Goal: Information Seeking & Learning: Compare options

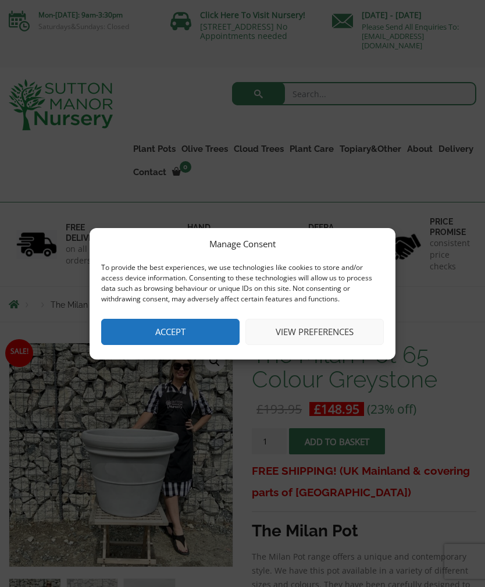
click at [343, 331] on button "View preferences" at bounding box center [314, 332] width 138 height 26
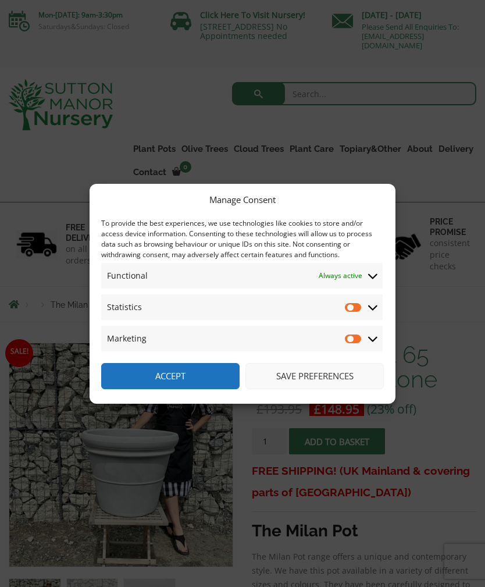
click at [331, 376] on button "Save preferences" at bounding box center [314, 376] width 138 height 26
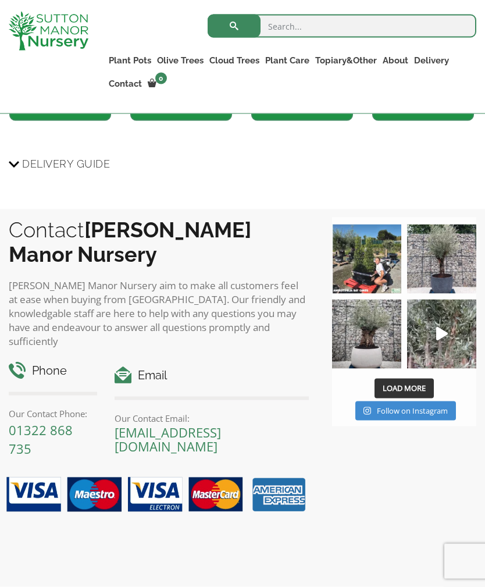
scroll to position [1021, 0]
click at [366, 334] on img at bounding box center [366, 333] width 69 height 69
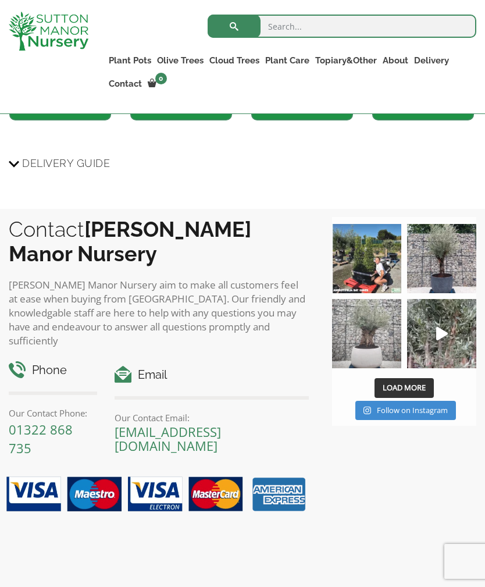
scroll to position [1040, 0]
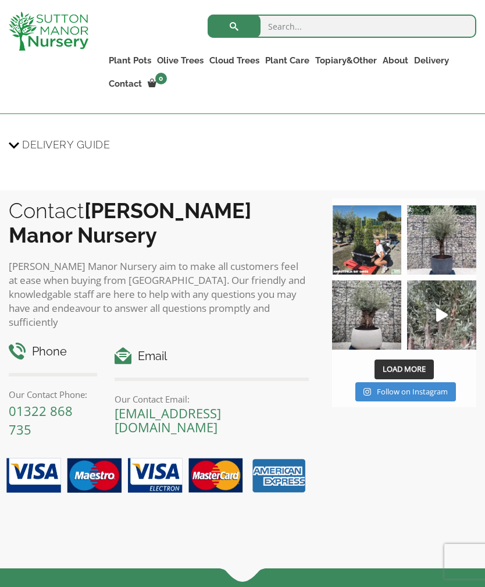
click at [0, 0] on ul "Resin Bonded Pots The Amalfi Pots The Milan Pots The Capri Pots The Brunello Po…" at bounding box center [0, 0] width 0 height 0
click at [0, 0] on link "Fibre Clay Pots" at bounding box center [0, 0] width 0 height 0
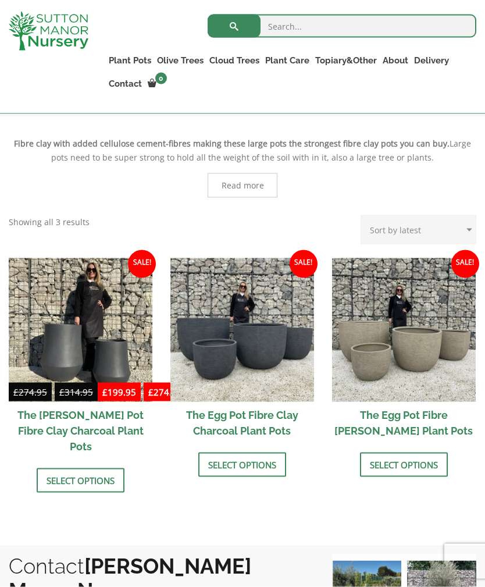
scroll to position [262, 0]
click at [435, 465] on link "Select options" at bounding box center [404, 464] width 88 height 24
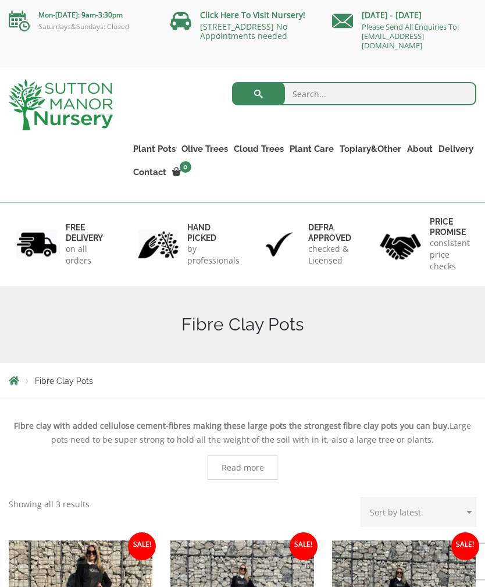
click at [0, 0] on link "The Barolo Pots" at bounding box center [0, 0] width 0 height 0
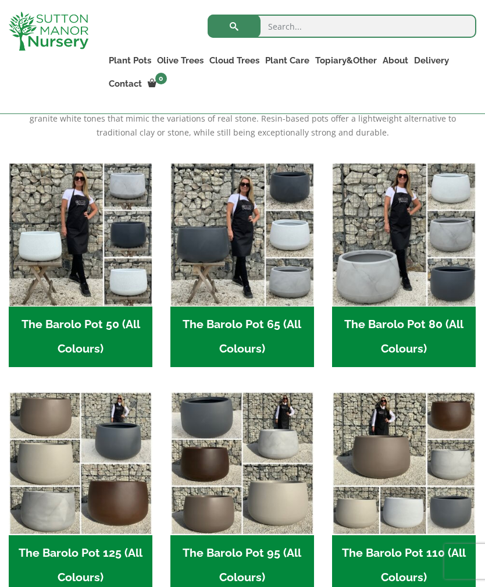
scroll to position [305, 0]
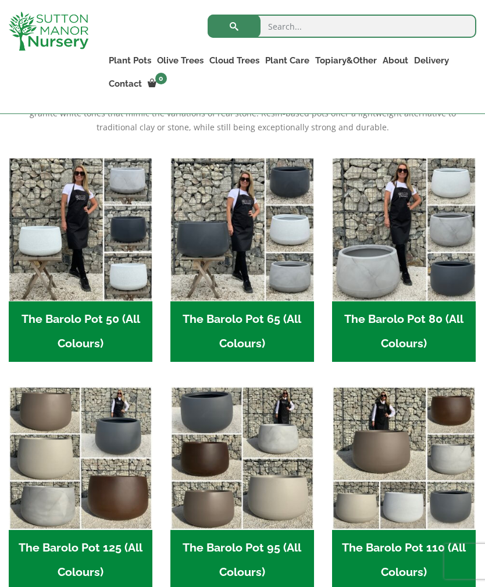
click at [431, 333] on h2 "The Barolo Pot 80 (All Colours) (7)" at bounding box center [404, 331] width 144 height 60
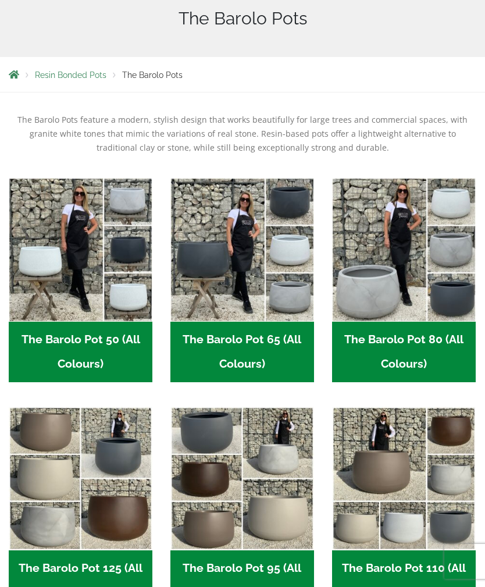
scroll to position [343, 0]
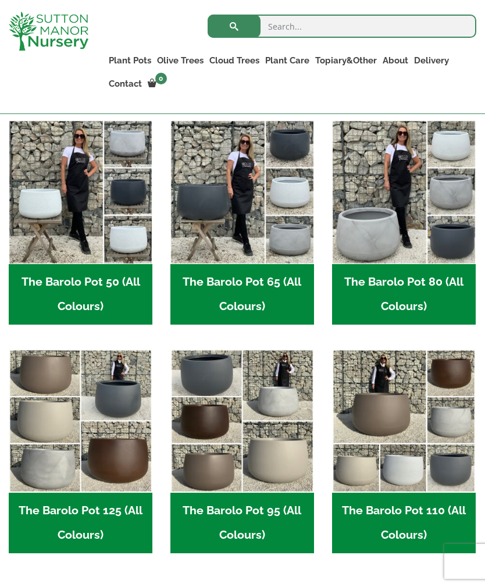
click at [269, 194] on img "Visit product category The Barolo Pot 65 (All Colours)" at bounding box center [242, 192] width 144 height 144
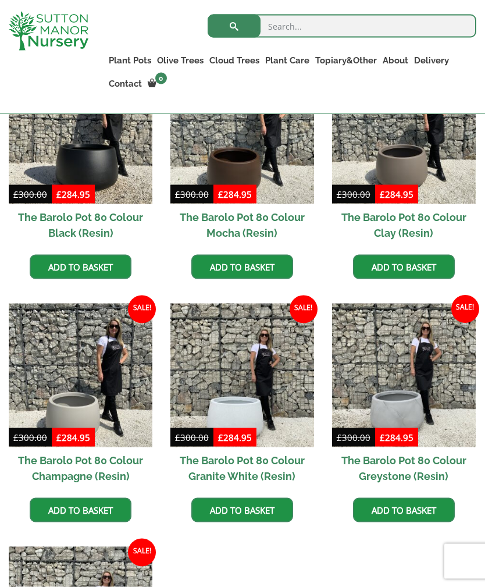
scroll to position [381, 0]
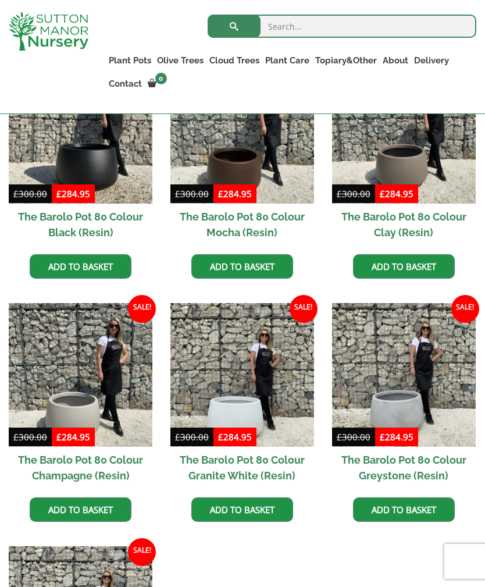
click at [416, 388] on img at bounding box center [404, 375] width 144 height 144
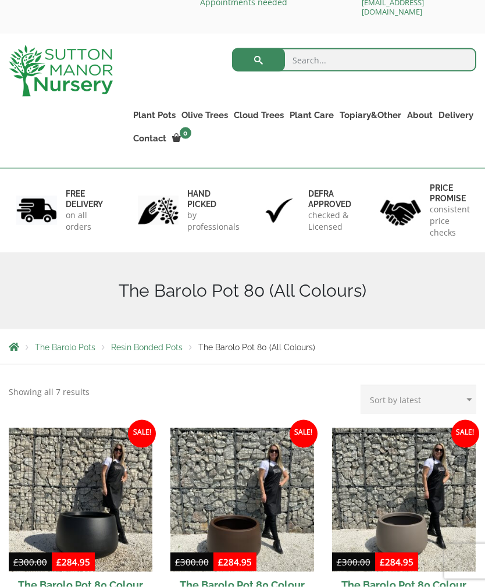
scroll to position [0, 0]
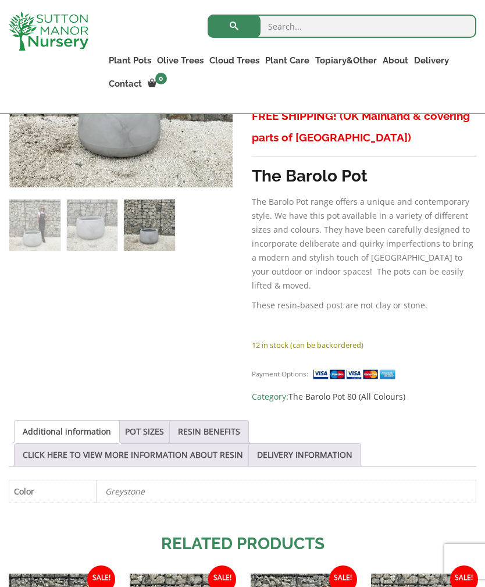
scroll to position [385, 0]
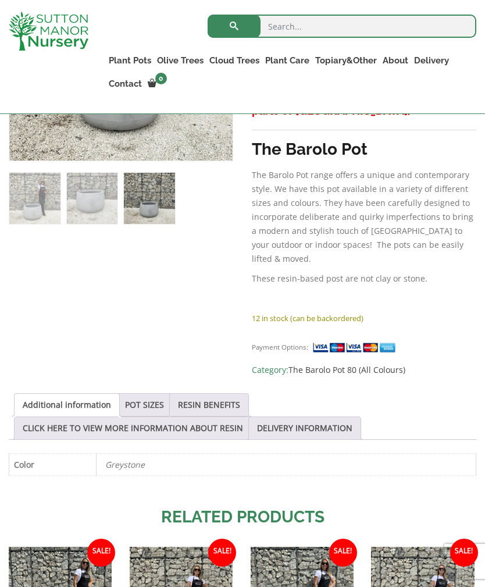
click at [162, 394] on link "POT SIZES" at bounding box center [144, 405] width 39 height 22
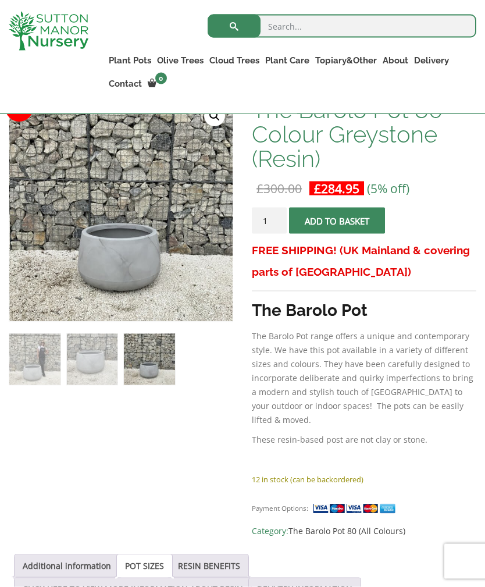
scroll to position [0, 0]
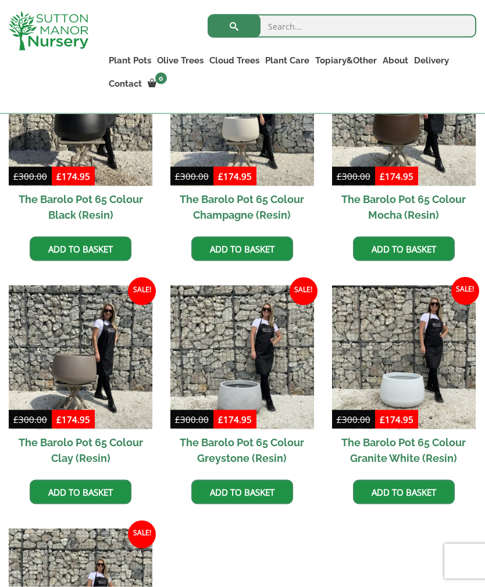
scroll to position [399, 0]
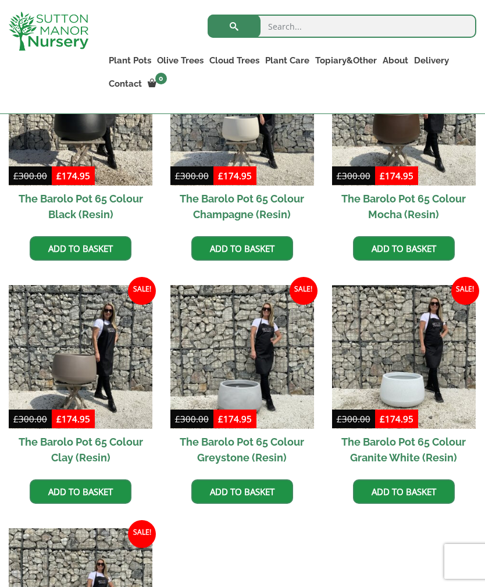
click at [269, 358] on img at bounding box center [242, 357] width 144 height 144
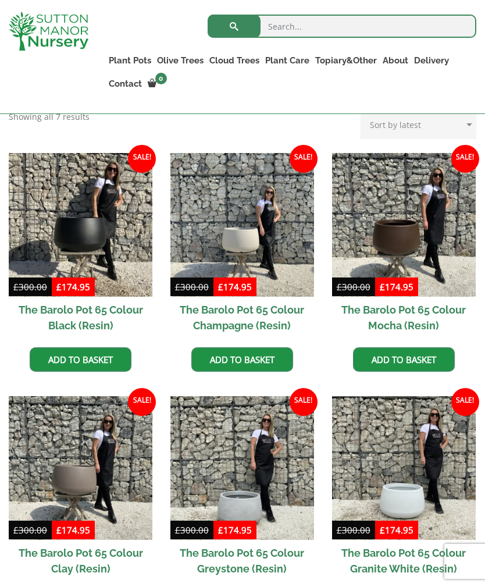
scroll to position [287, 0]
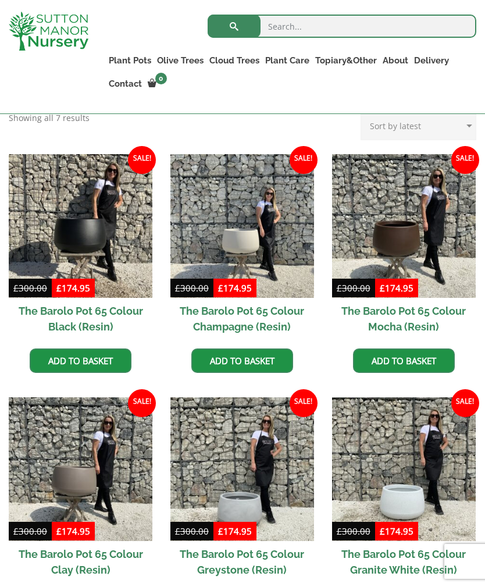
click at [97, 238] on img at bounding box center [81, 226] width 144 height 144
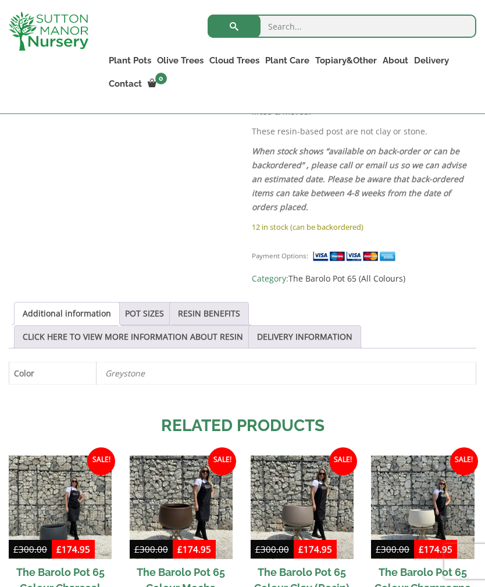
scroll to position [604, 0]
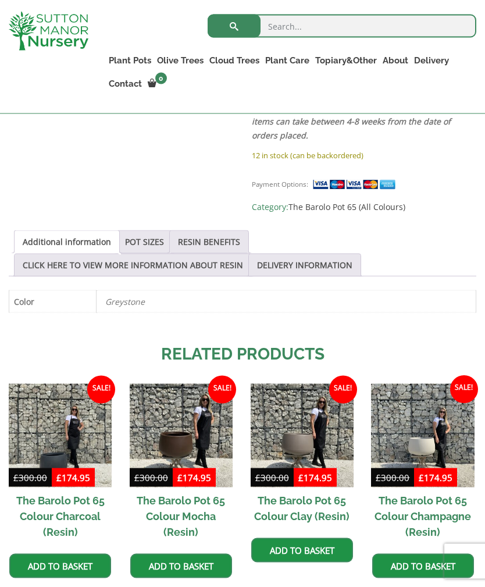
click at [164, 232] on link "POT SIZES" at bounding box center [144, 242] width 39 height 22
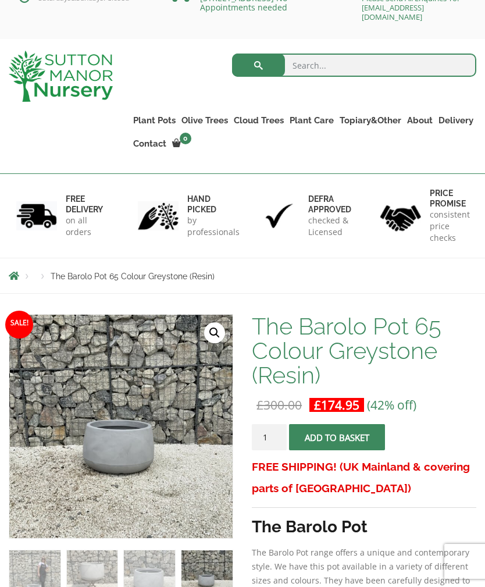
scroll to position [0, 0]
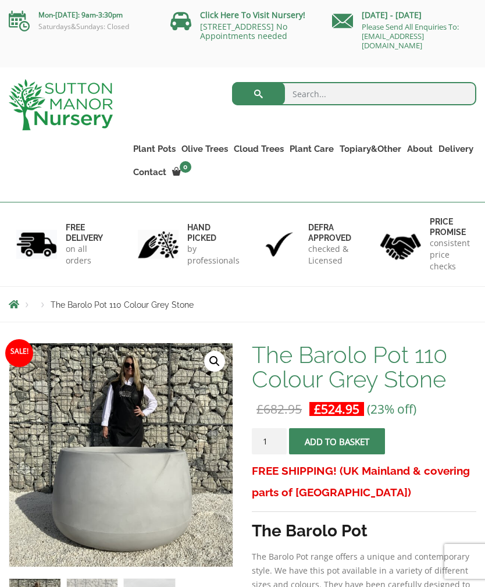
click at [0, 0] on link "The Milan Pots" at bounding box center [0, 0] width 0 height 0
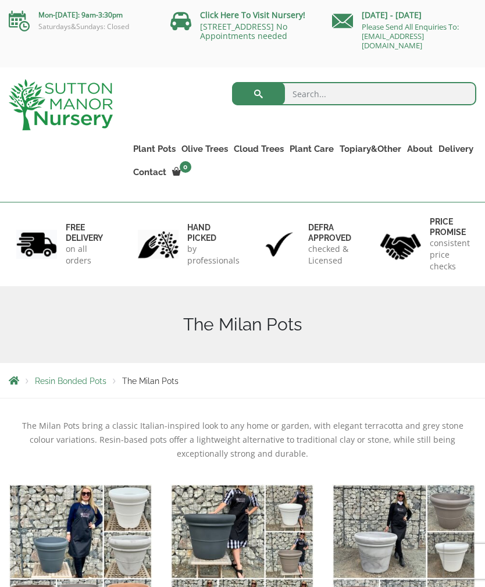
click at [0, 0] on link "The Sicilian Pots" at bounding box center [0, 0] width 0 height 0
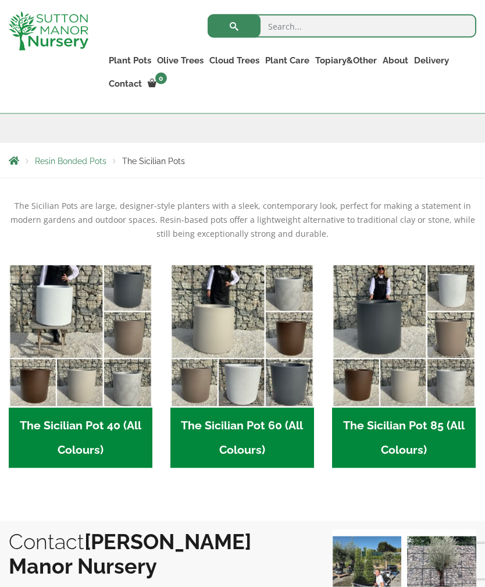
scroll to position [199, 0]
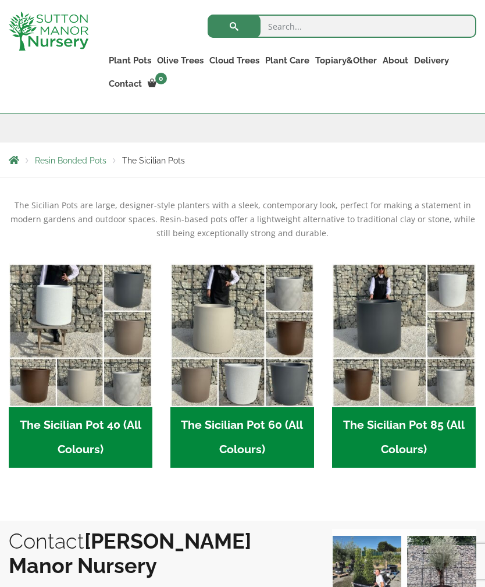
click at [262, 434] on h2 "The Sicilian Pot 60 (All Colours) (6)" at bounding box center [242, 437] width 144 height 60
click at [92, 163] on span "Resin Bonded Pots" at bounding box center [71, 160] width 72 height 9
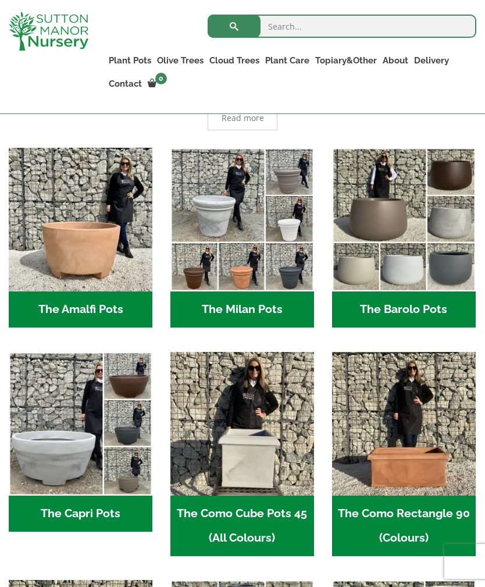
scroll to position [311, 0]
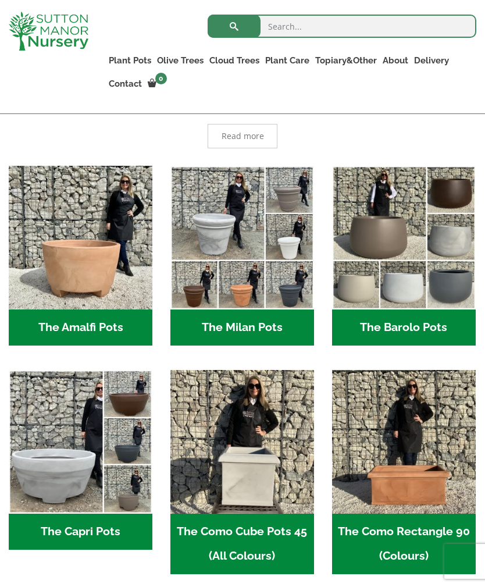
click at [104, 451] on img "Visit product category The Capri Pots" at bounding box center [81, 442] width 144 height 144
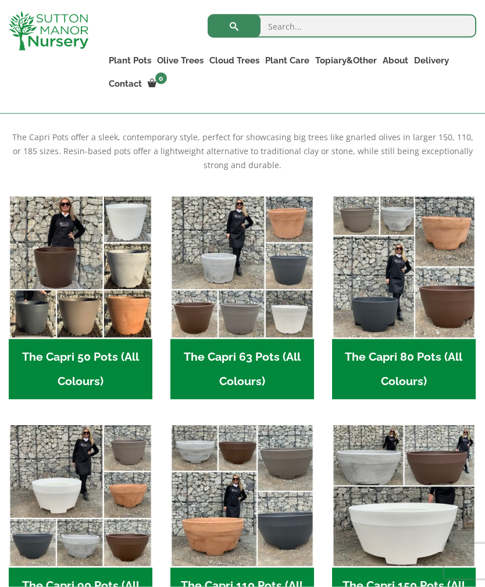
scroll to position [269, 0]
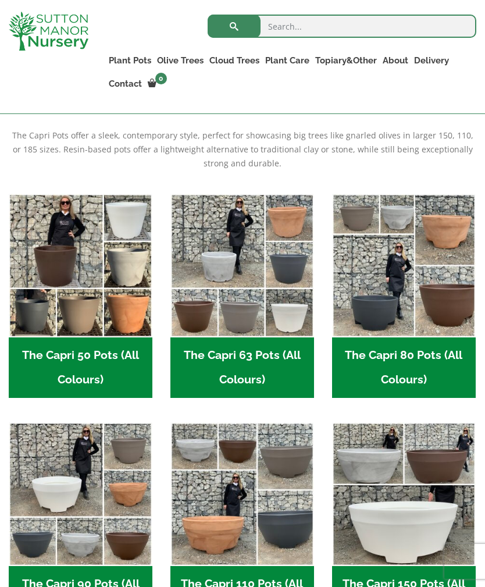
click at [253, 363] on h2 "The Capri 63 Pots (All Colours) (6)" at bounding box center [242, 367] width 144 height 60
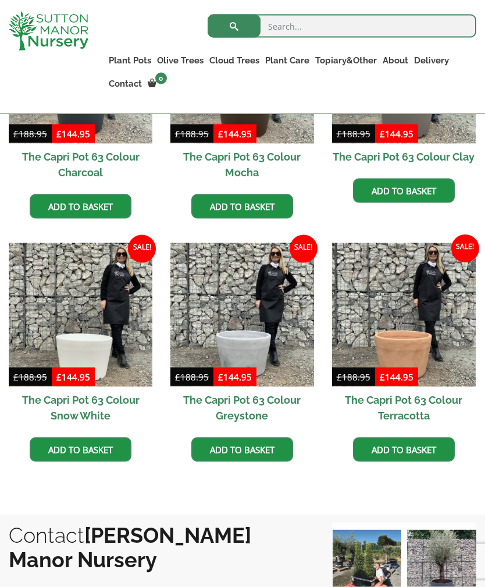
scroll to position [441, 0]
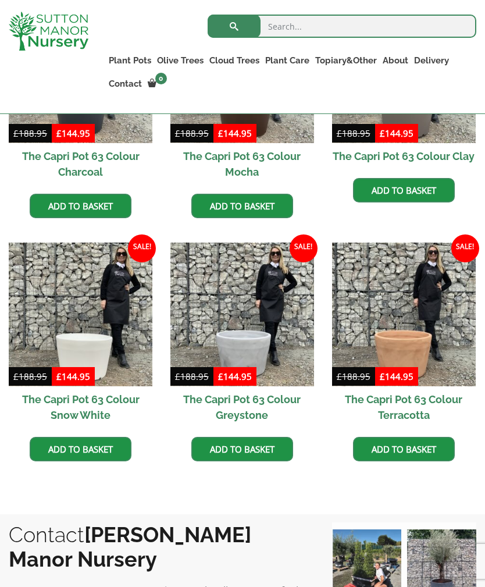
click at [255, 333] on img at bounding box center [242, 314] width 144 height 144
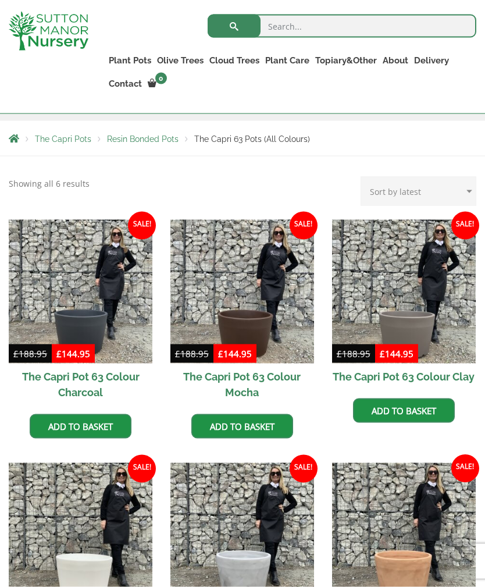
scroll to position [152, 0]
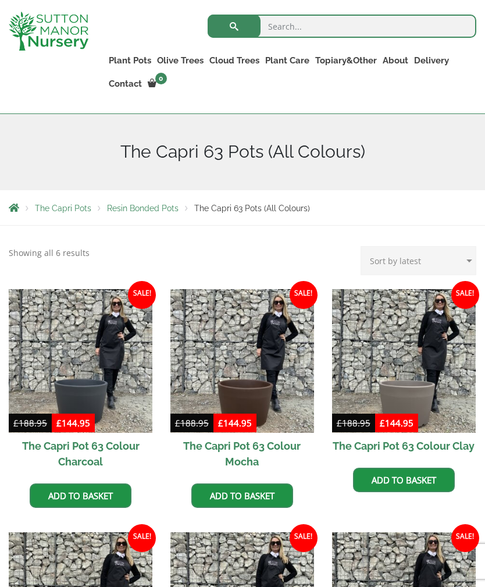
click at [101, 359] on img at bounding box center [81, 361] width 144 height 144
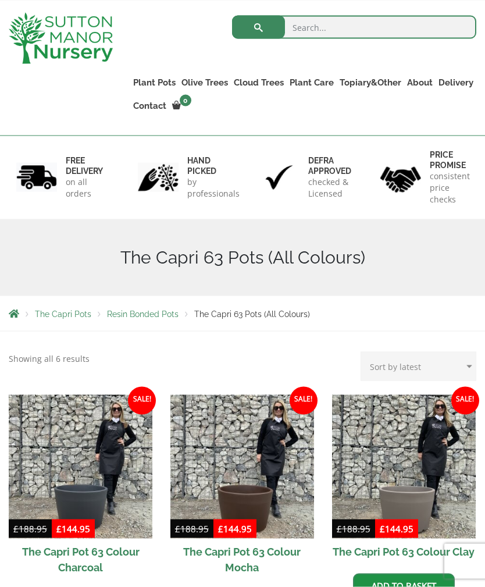
scroll to position [0, 0]
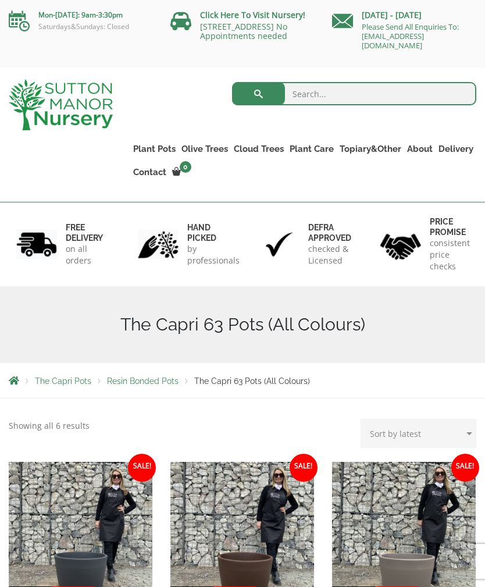
click at [453, 148] on link "Delivery" at bounding box center [456, 149] width 41 height 16
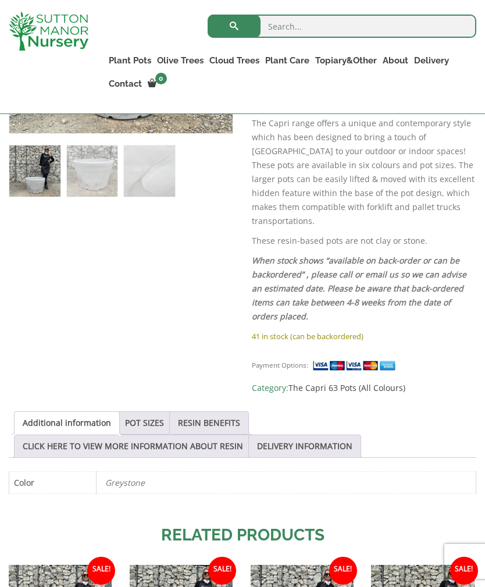
scroll to position [434, 0]
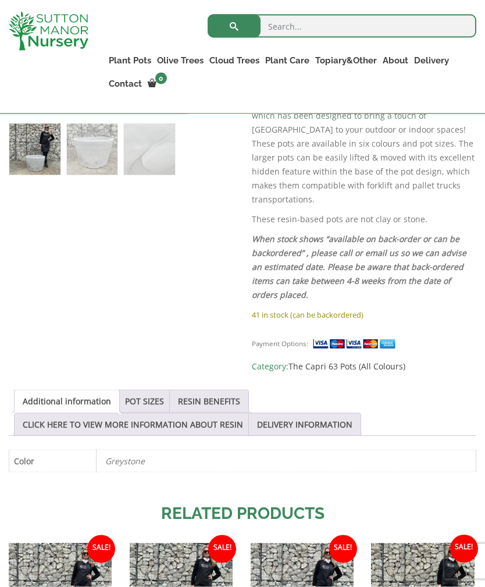
click at [164, 391] on link "POT SIZES" at bounding box center [144, 401] width 39 height 22
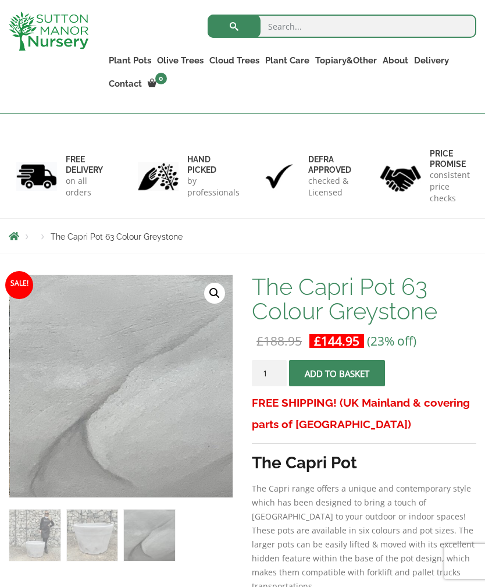
scroll to position [0, 0]
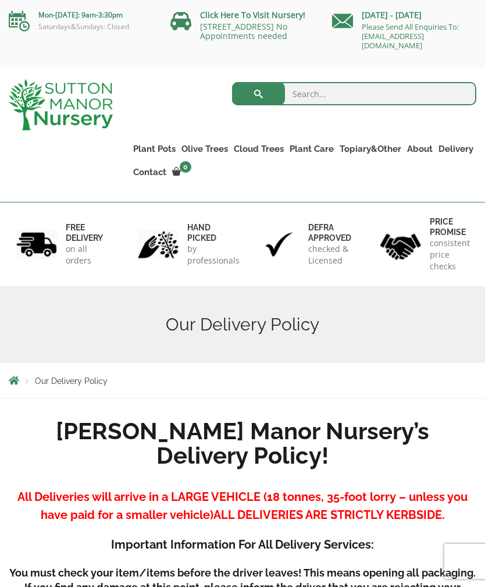
click at [0, 0] on link "The Capri Pots" at bounding box center [0, 0] width 0 height 0
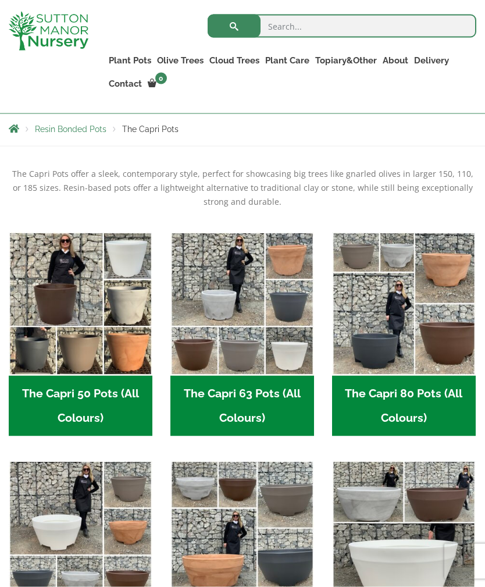
scroll to position [231, 0]
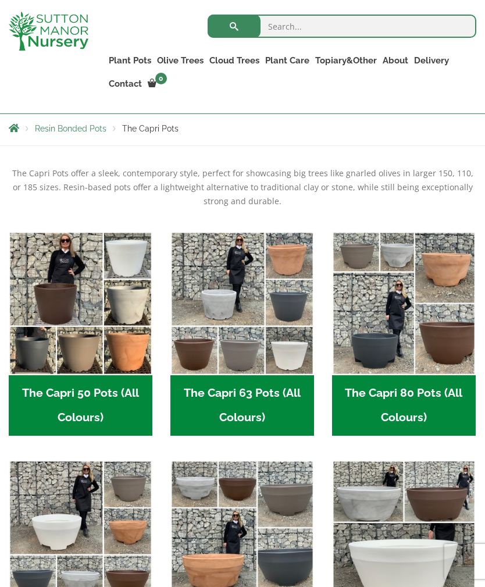
click at [262, 393] on h2 "The Capri 63 Pots (All Colours) (6)" at bounding box center [242, 405] width 144 height 60
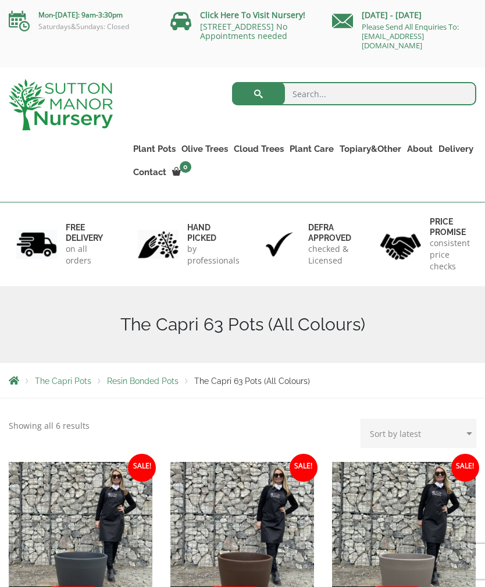
scroll to position [117, 0]
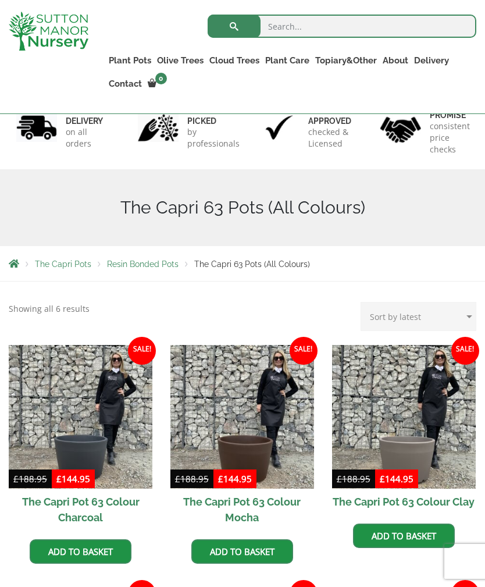
click at [99, 436] on img at bounding box center [81, 417] width 144 height 144
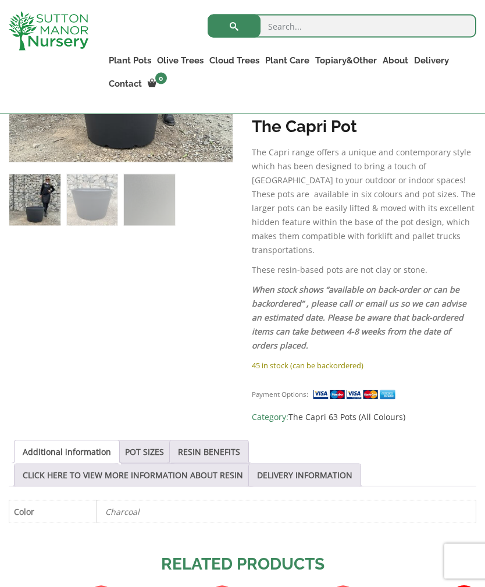
click at [163, 441] on link "POT SIZES" at bounding box center [144, 452] width 39 height 22
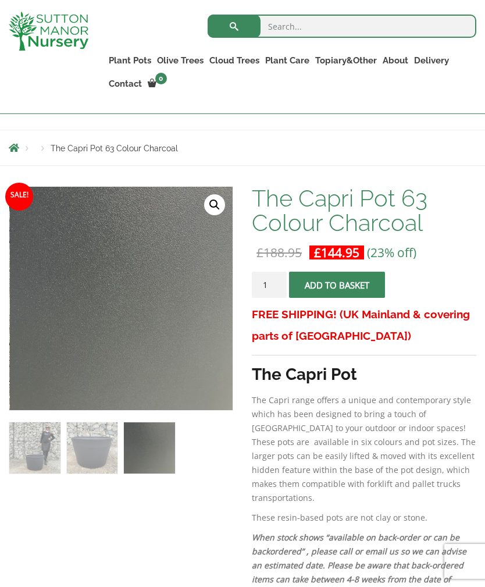
scroll to position [173, 0]
